Goal: Find specific page/section: Find specific page/section

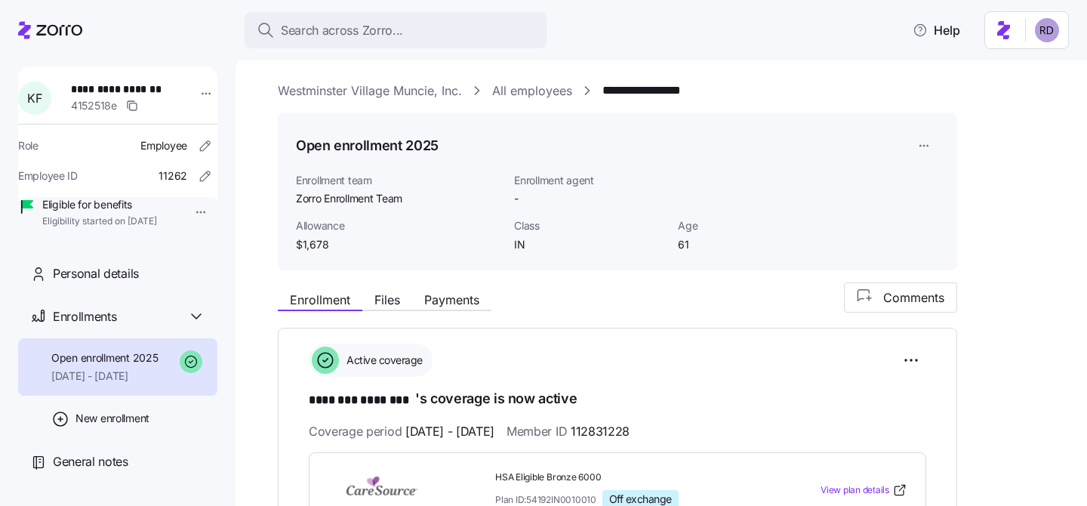
click at [18, 31] on icon at bounding box center [50, 30] width 64 height 18
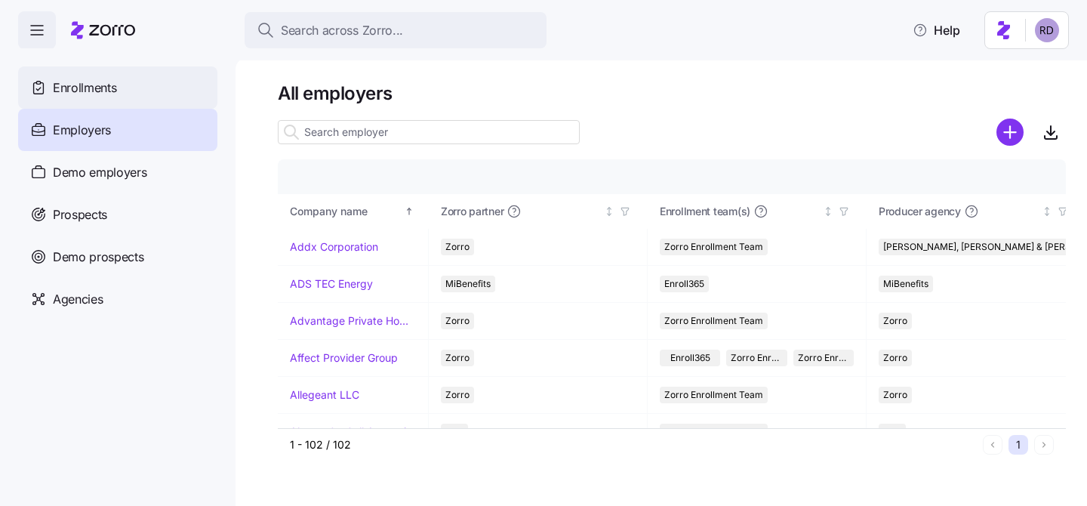
click at [127, 81] on div "Enrollments" at bounding box center [117, 87] width 199 height 42
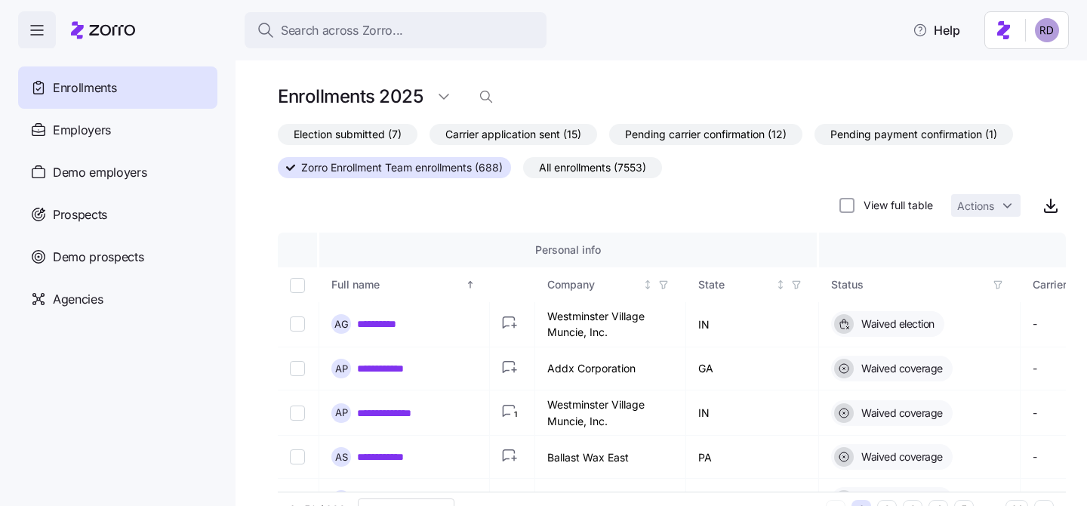
click at [385, 136] on span "Election submitted (7)" at bounding box center [348, 135] width 108 height 20
click at [278, 138] on input "Election submitted (7)" at bounding box center [278, 138] width 0 height 0
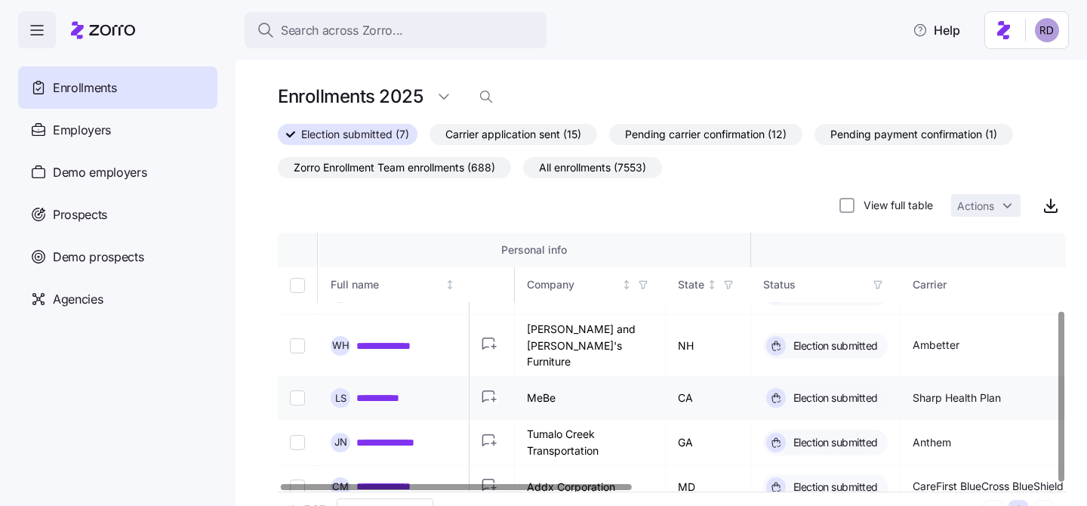
scroll to position [118, 0]
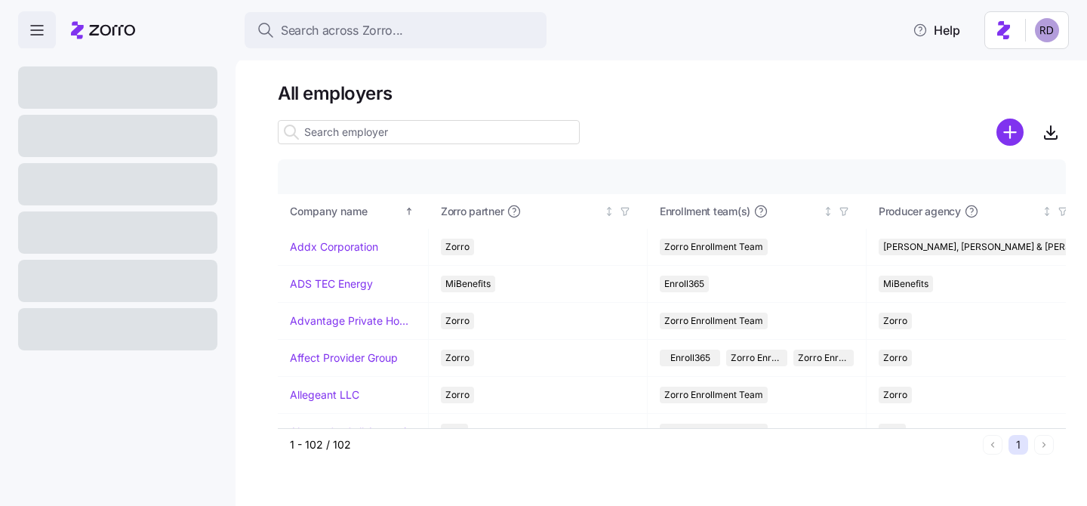
click at [344, 29] on span "Search across Zorro..." at bounding box center [342, 30] width 122 height 19
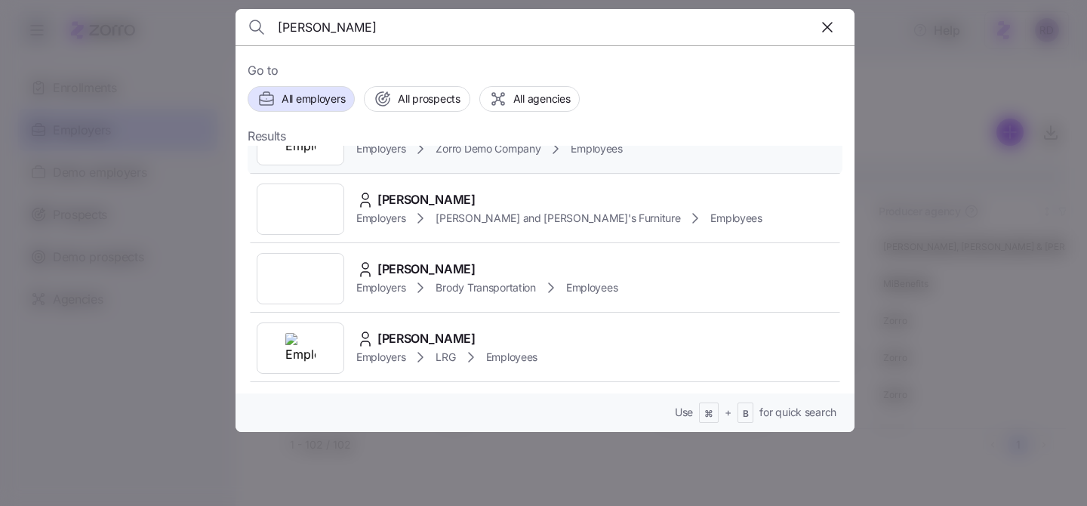
scroll to position [116, 0]
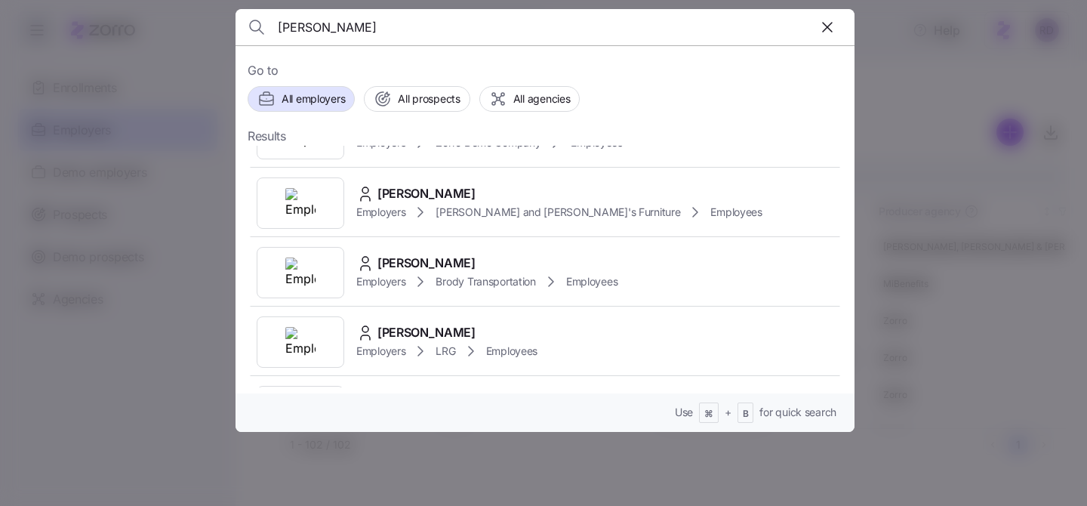
type input "jorge"
click at [456, 254] on span "jorge machado" at bounding box center [426, 263] width 98 height 19
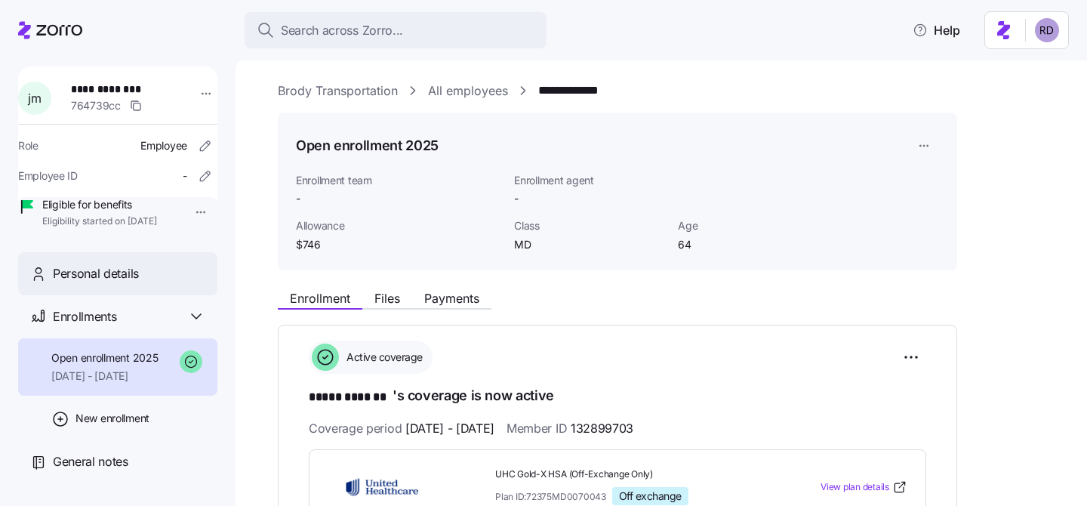
click at [149, 283] on div "Personal details" at bounding box center [129, 273] width 152 height 19
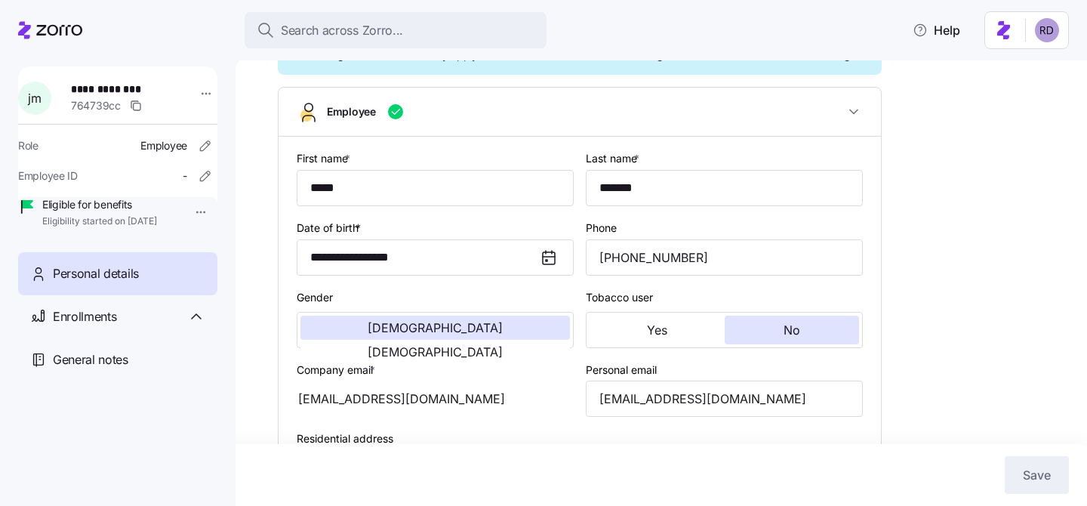
scroll to position [142, 0]
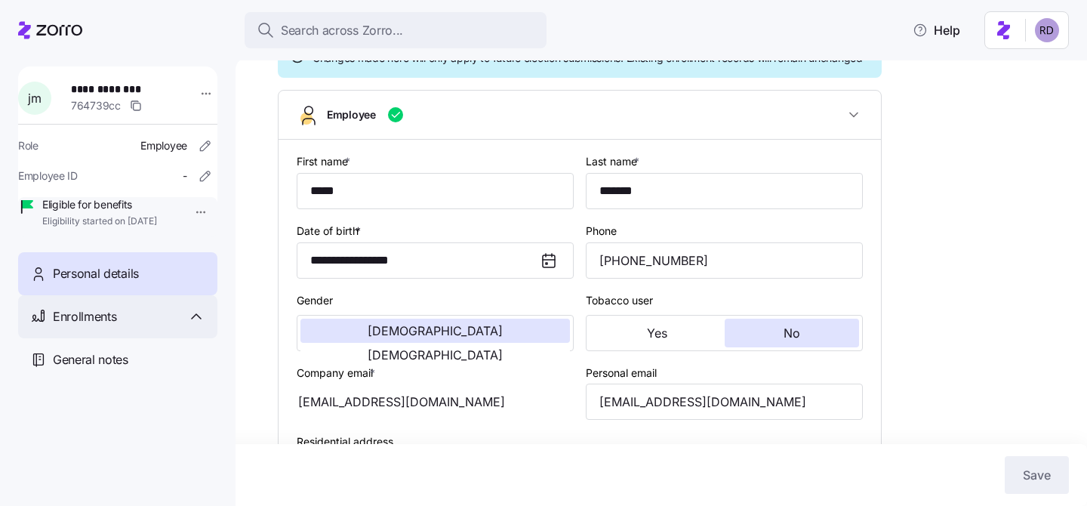
click at [112, 326] on span "Enrollments" at bounding box center [84, 316] width 63 height 19
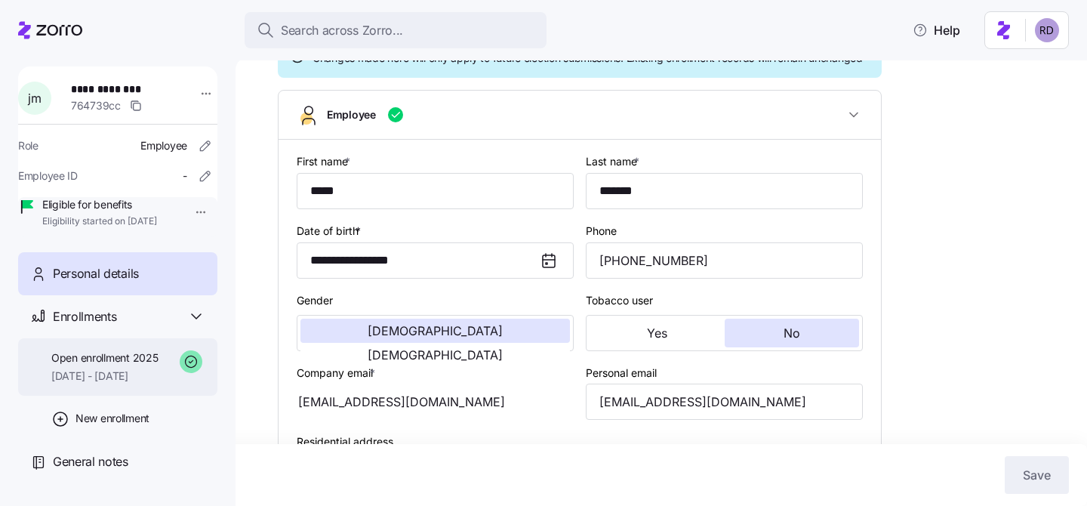
click at [108, 365] on div "Open enrollment 2025 05/01/2025 - 12/31/2025" at bounding box center [117, 367] width 199 height 58
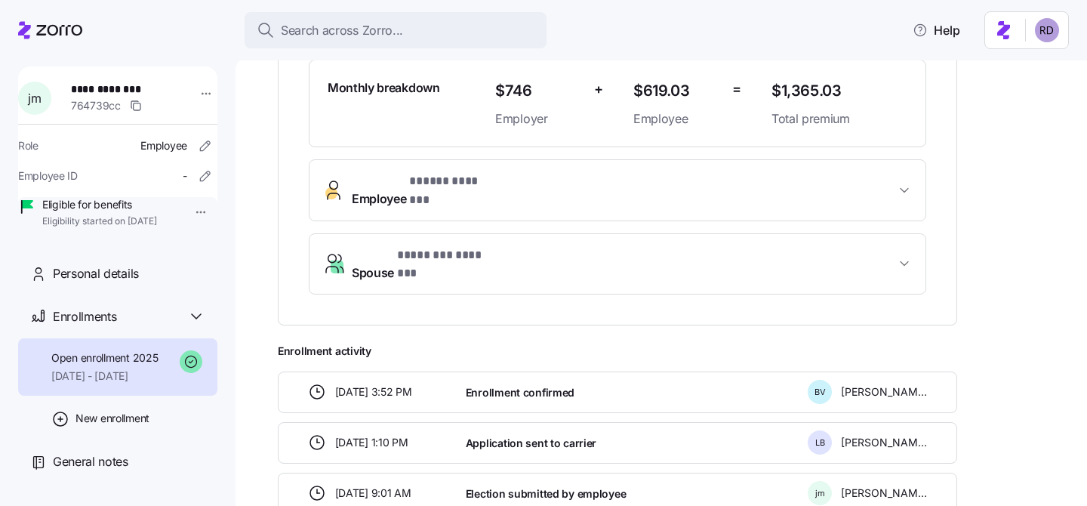
scroll to position [549, 0]
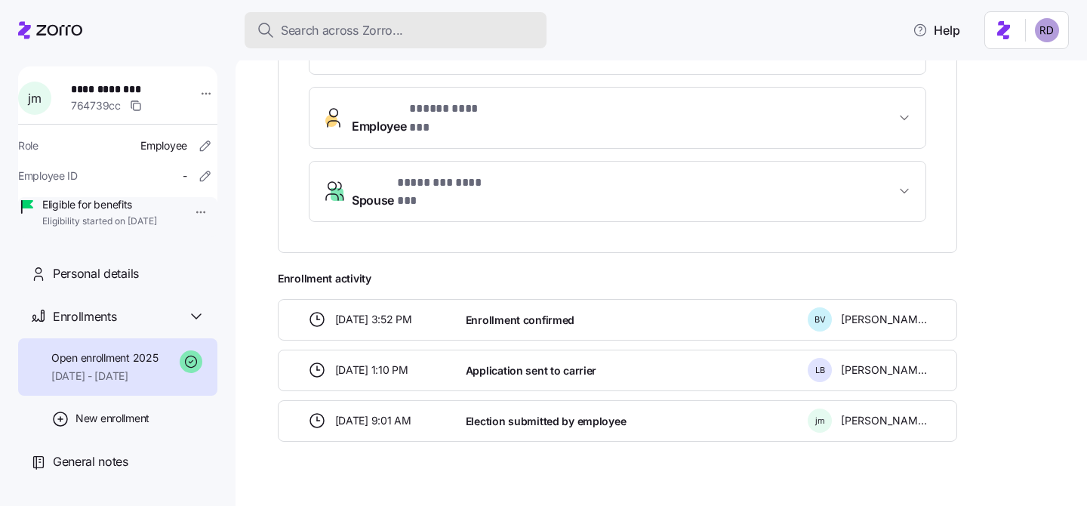
click at [364, 48] on button "Search across Zorro..." at bounding box center [396, 30] width 302 height 36
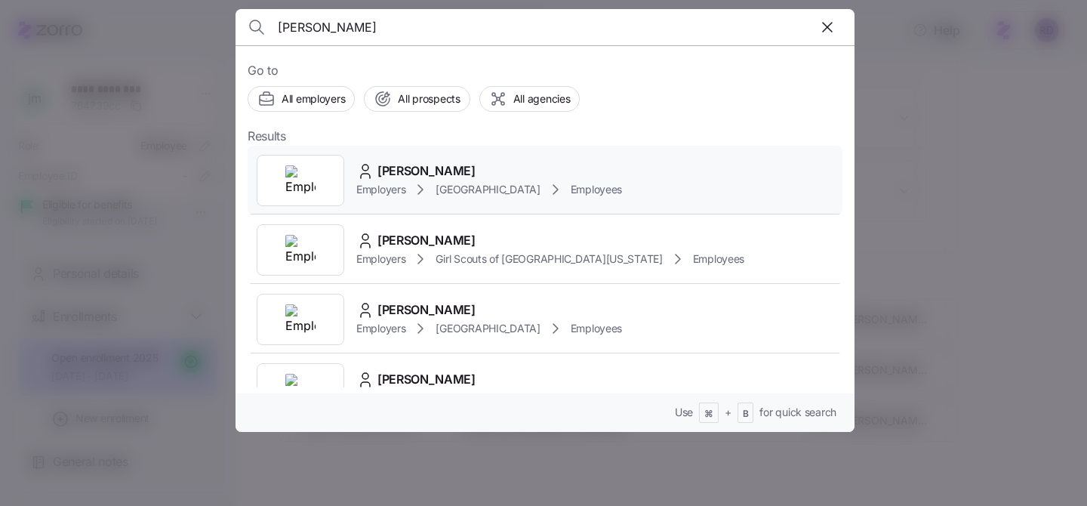
type input "Kelsey Crawford Morgan"
click at [324, 182] on div at bounding box center [301, 180] width 88 height 51
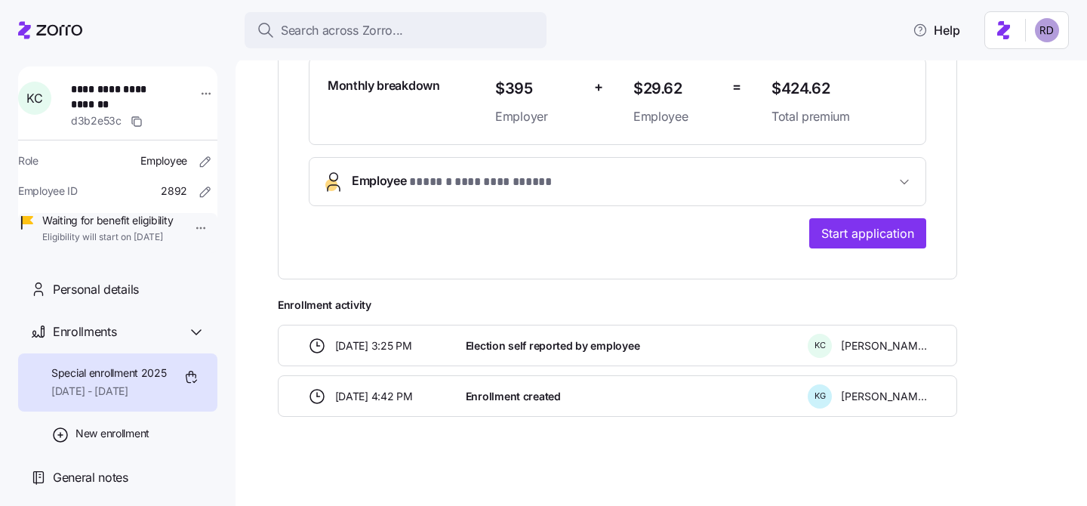
scroll to position [478, 0]
